Goal: Task Accomplishment & Management: Manage account settings

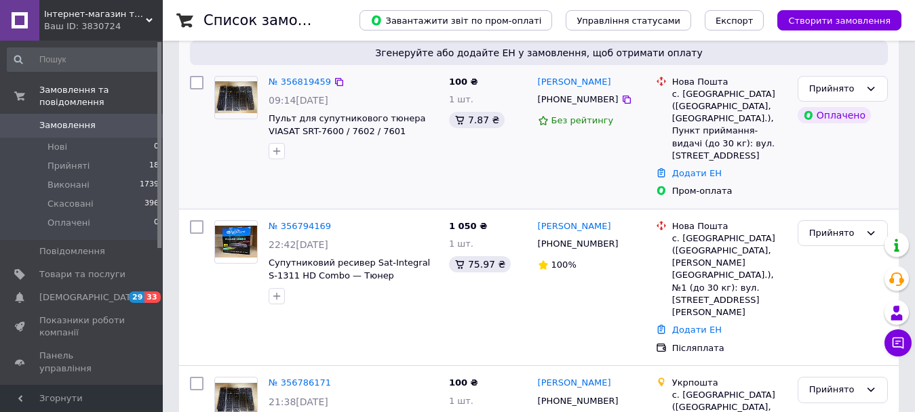
scroll to position [119, 0]
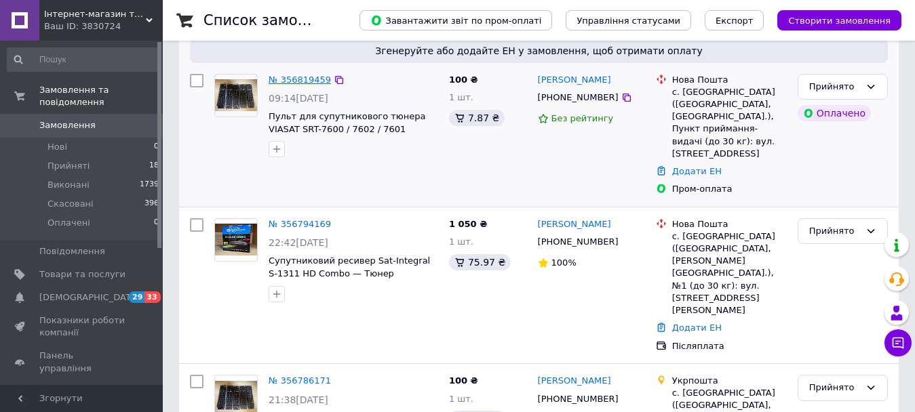
click at [278, 81] on link "№ 356819459" at bounding box center [300, 80] width 62 height 10
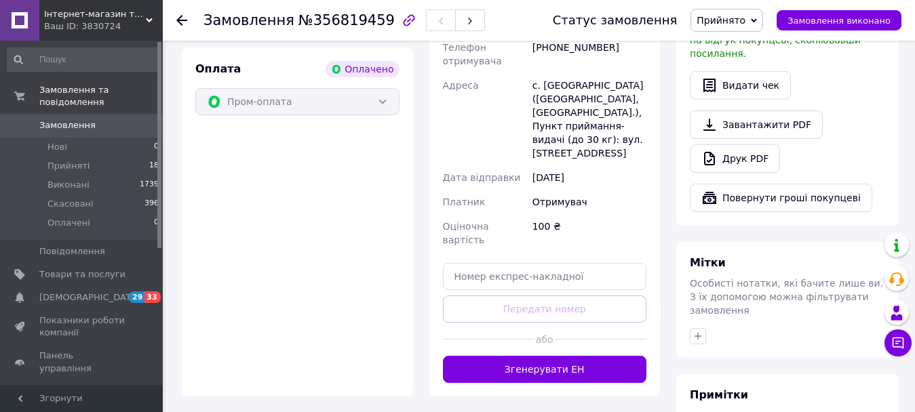
scroll to position [909, 0]
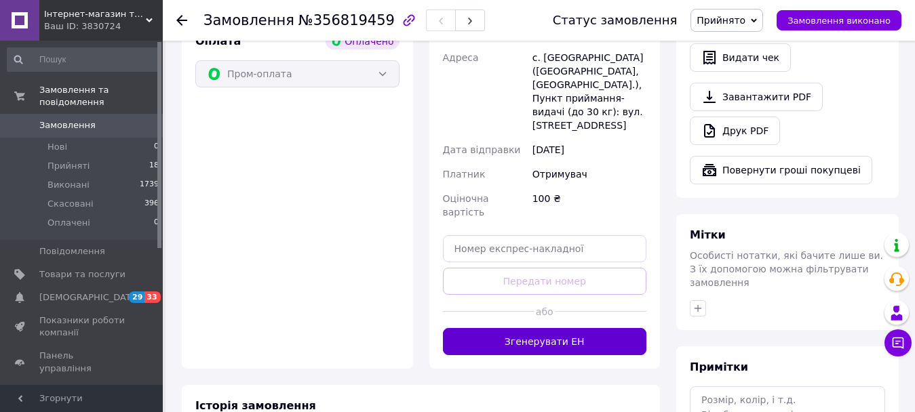
click at [552, 328] on button "Згенерувати ЕН" at bounding box center [545, 341] width 204 height 27
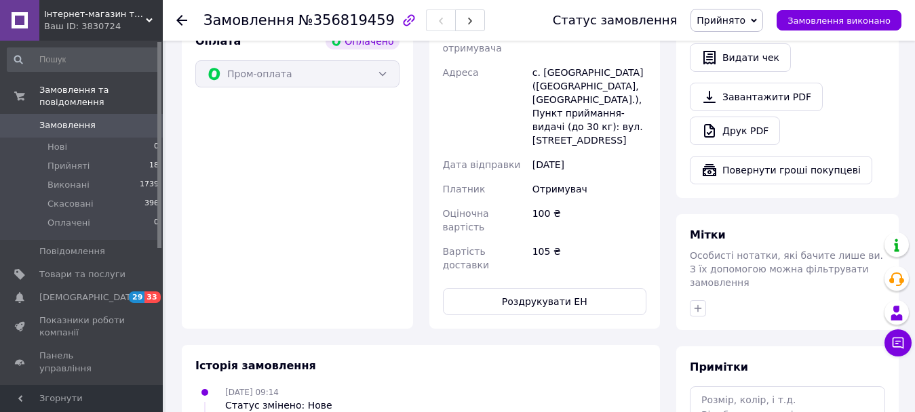
click at [45, 119] on span "Замовлення" at bounding box center [67, 125] width 56 height 12
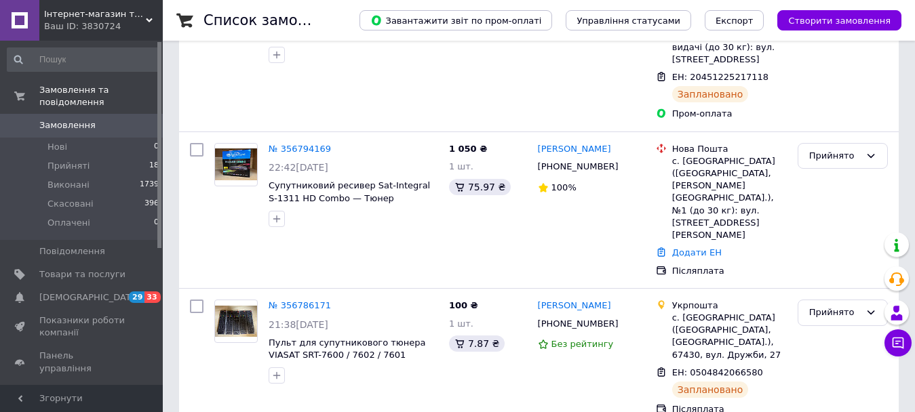
scroll to position [214, 0]
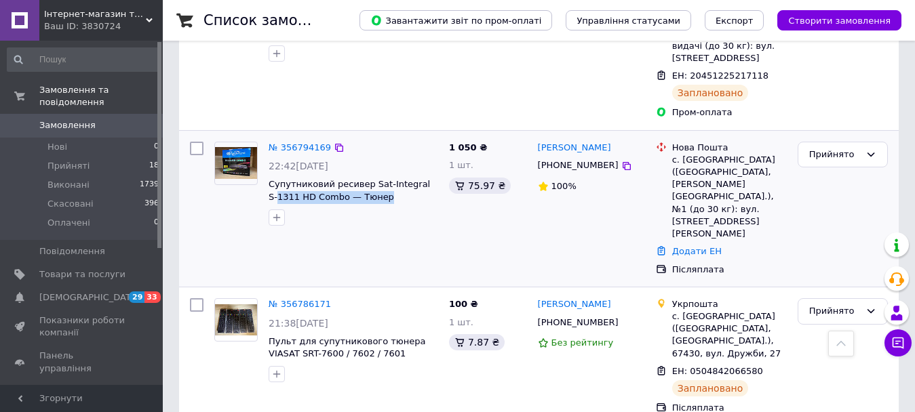
drag, startPoint x: 393, startPoint y: 175, endPoint x: 266, endPoint y: 175, distance: 127.5
click at [266, 175] on div "№ 356794169 22:42[DATE] Супутниковий ресивер Sat-Integral S-1311 HD Combo — Тюн…" at bounding box center [353, 183] width 180 height 95
copy span "1311 HD Combo — Тюнер"
click at [621, 161] on icon at bounding box center [626, 166] width 11 height 11
drag, startPoint x: 626, startPoint y: 122, endPoint x: 540, endPoint y: 121, distance: 86.2
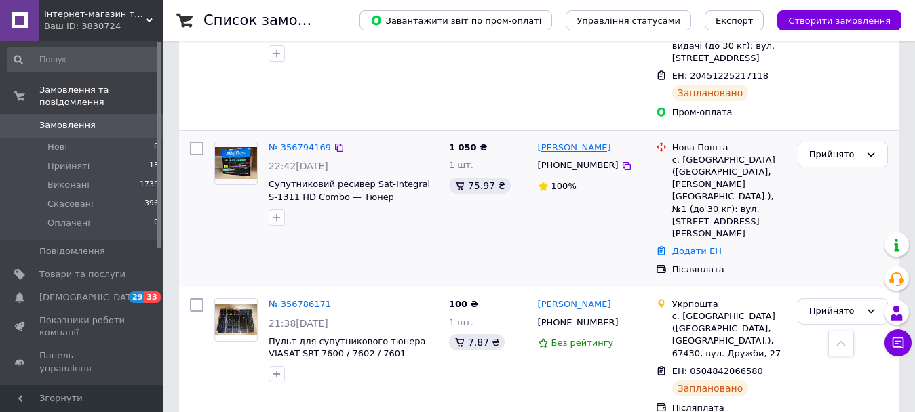
click at [540, 140] on div "[PERSON_NAME]" at bounding box center [592, 148] width 110 height 16
copy link "[PERSON_NAME]"
click at [693, 154] on div "с. [GEOGRAPHIC_DATA] ([GEOGRAPHIC_DATA], [PERSON_NAME][GEOGRAPHIC_DATA].), №1 (…" at bounding box center [729, 197] width 115 height 86
copy div "Дубрівка"
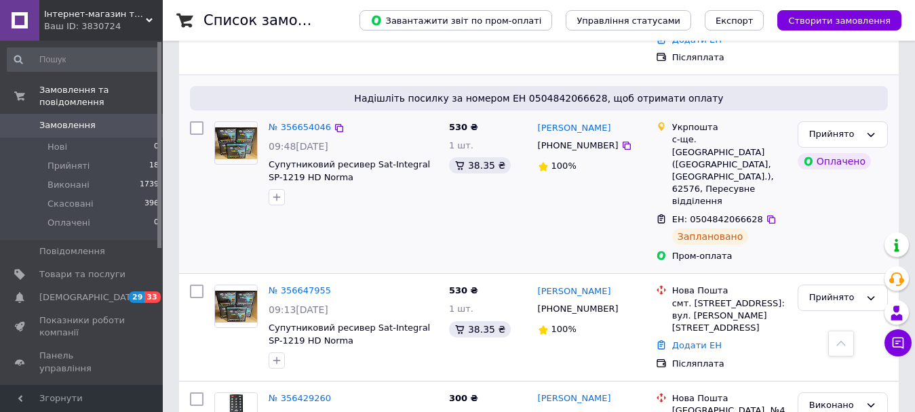
scroll to position [1017, 0]
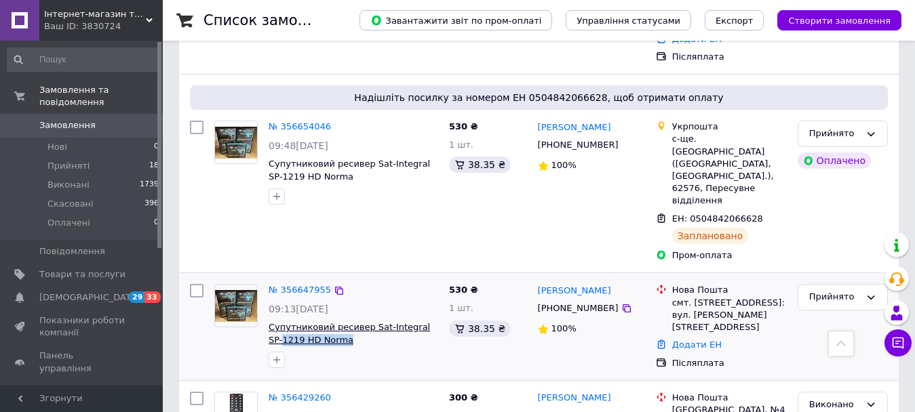
drag, startPoint x: 363, startPoint y: 181, endPoint x: 269, endPoint y: 182, distance: 94.3
click at [269, 322] on span "Супутниковий ресивер Sat-Integral SP-1219 HD Norma" at bounding box center [354, 334] width 170 height 25
copy span "1219 HD Norma"
click at [623, 305] on icon at bounding box center [627, 309] width 8 height 8
drag, startPoint x: 615, startPoint y: 128, endPoint x: 537, endPoint y: 135, distance: 77.6
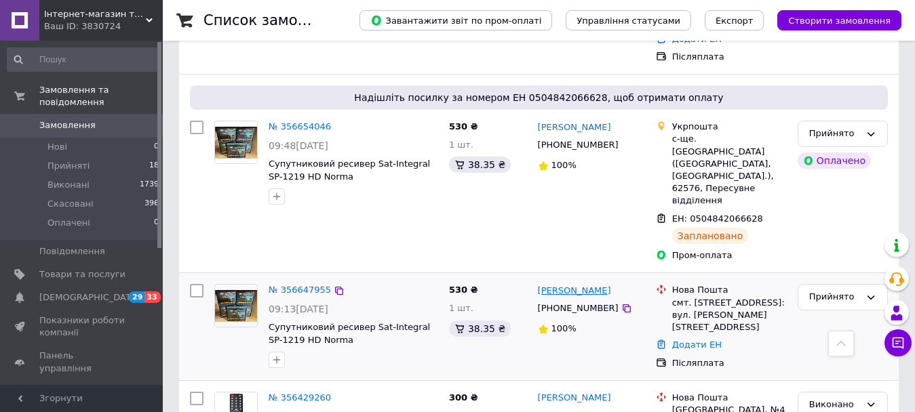
click at [537, 283] on div "[PERSON_NAME]" at bounding box center [592, 291] width 110 height 16
copy link "[PERSON_NAME]"
click at [706, 297] on div "смт. [STREET_ADDRESS]: вул. [PERSON_NAME][STREET_ADDRESS]" at bounding box center [729, 315] width 115 height 37
copy div "Іванків"
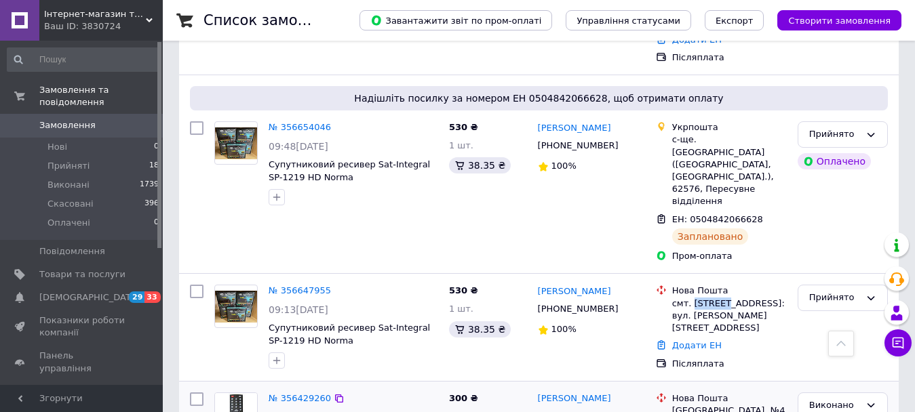
scroll to position [1016, 0]
click at [699, 341] on link "Додати ЕН" at bounding box center [697, 346] width 50 height 10
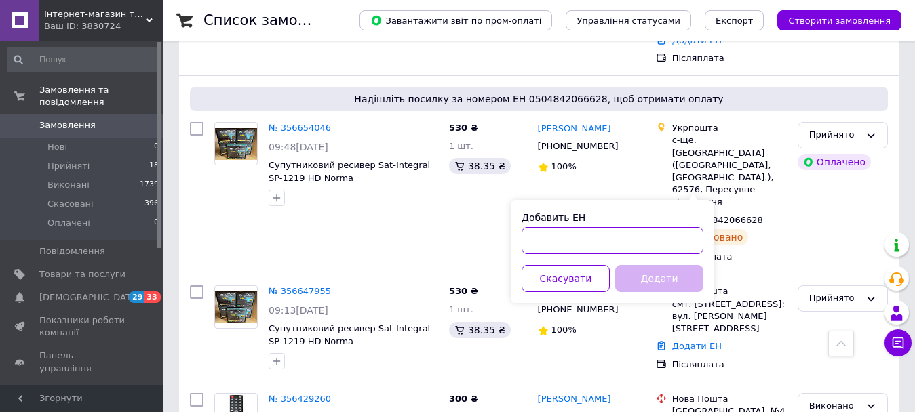
click at [562, 246] on input "Добавить ЕН" at bounding box center [613, 240] width 182 height 27
paste input "20451225221153"
type input "20451225221153"
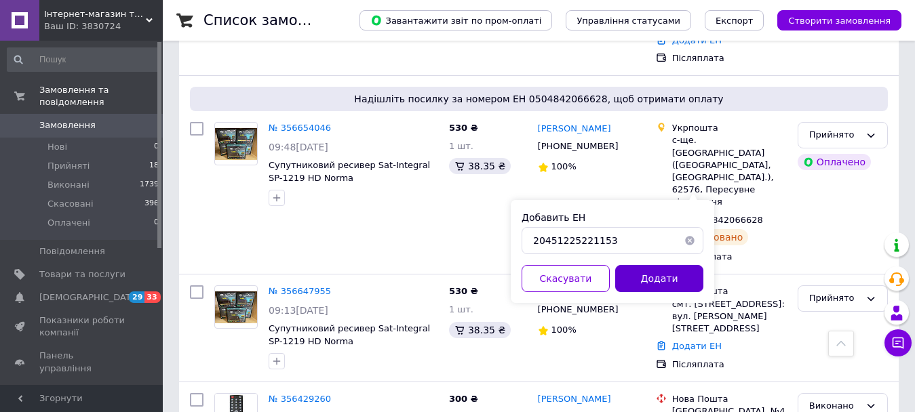
click at [654, 281] on button "Додати" at bounding box center [659, 278] width 88 height 27
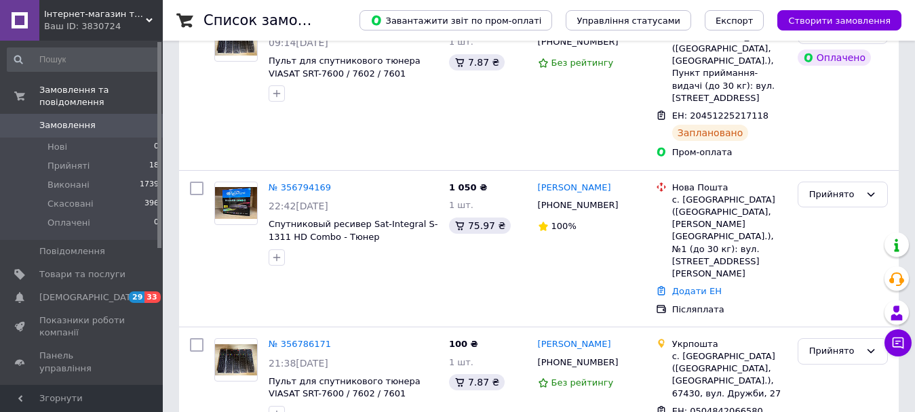
scroll to position [174, 0]
click at [703, 287] on link "Додати ЕН" at bounding box center [697, 292] width 50 height 10
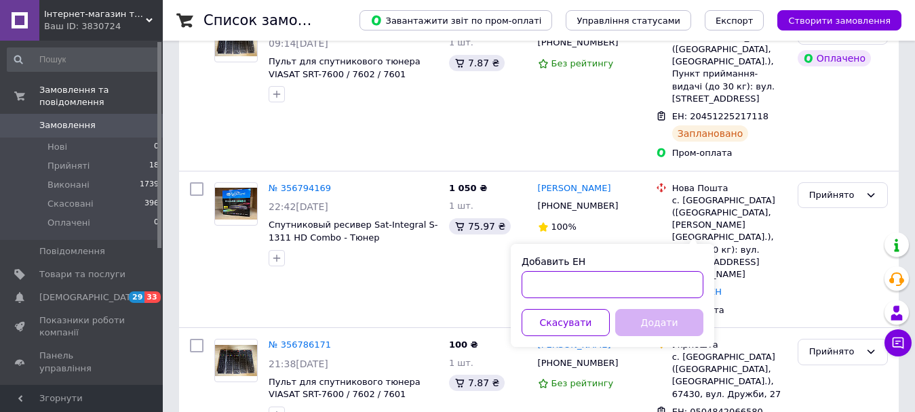
click at [577, 288] on input "Добавить ЕН" at bounding box center [613, 284] width 182 height 27
paste input "20451225218759"
type input "20451225218759"
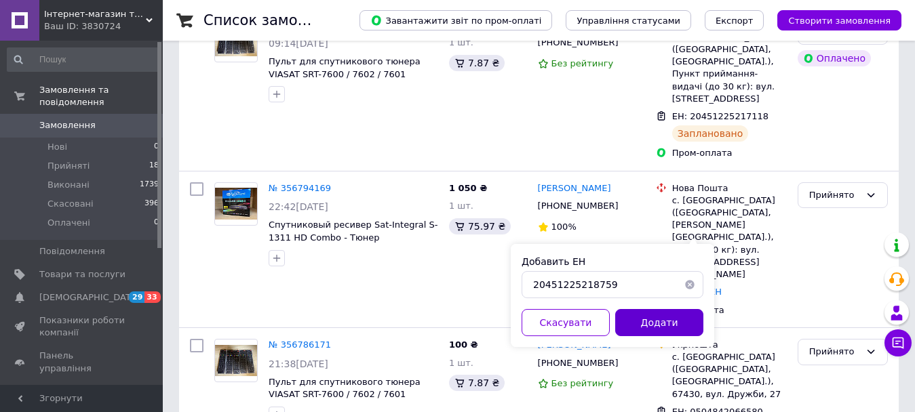
click at [647, 320] on button "Додати" at bounding box center [659, 322] width 88 height 27
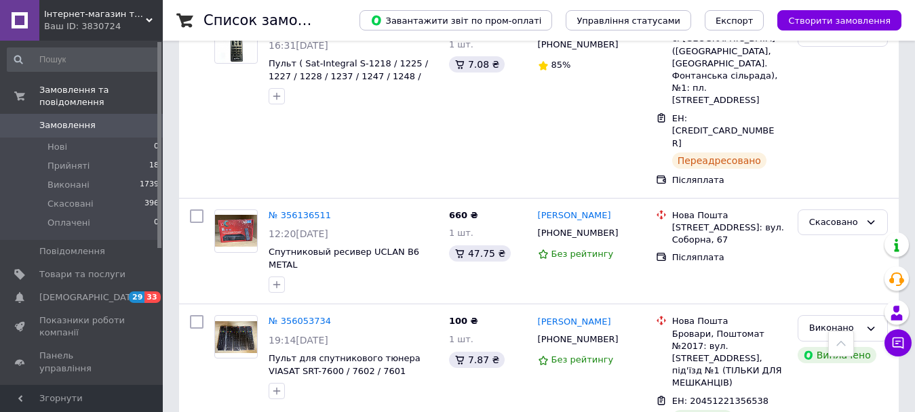
scroll to position [2417, 0]
